Goal: Navigation & Orientation: Find specific page/section

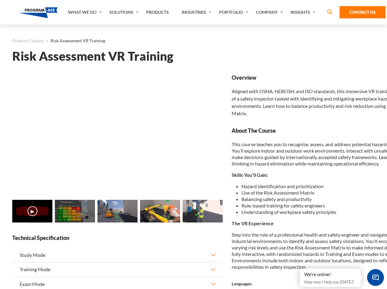
click at [125, 12] on link "Solutions" at bounding box center [124, 12] width 37 height 25
click at [0, 0] on div "AI & Computer Vision Solutions Computer Vision Quality Control AI tools for fas…" at bounding box center [0, 0] width 0 height 0
click at [0, 0] on div "AI & Computer Vision Solutions Virtual Training Solutions Virtual Tour Solution…" at bounding box center [0, 0] width 0 height 0
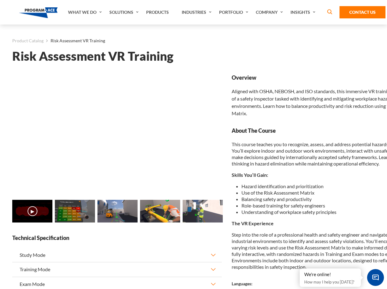
click at [0, 0] on div "AI & Computer Vision Solutions Virtual Training Solutions Virtual Tour Solution…" at bounding box center [0, 0] width 0 height 0
click at [0, 0] on div "AI & Computer Vision Solutions Computer Vision Quality Control AI tools for fas…" at bounding box center [0, 0] width 0 height 0
